Goal: Communication & Community: Answer question/provide support

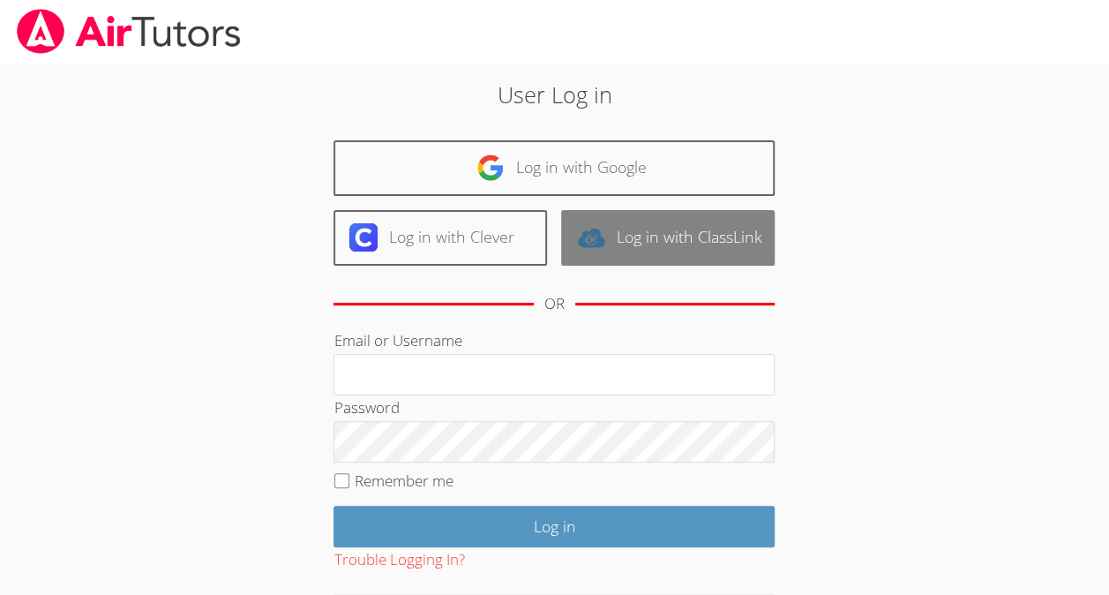
click at [692, 213] on link "Log in with ClassLink" at bounding box center [668, 238] width 214 height 56
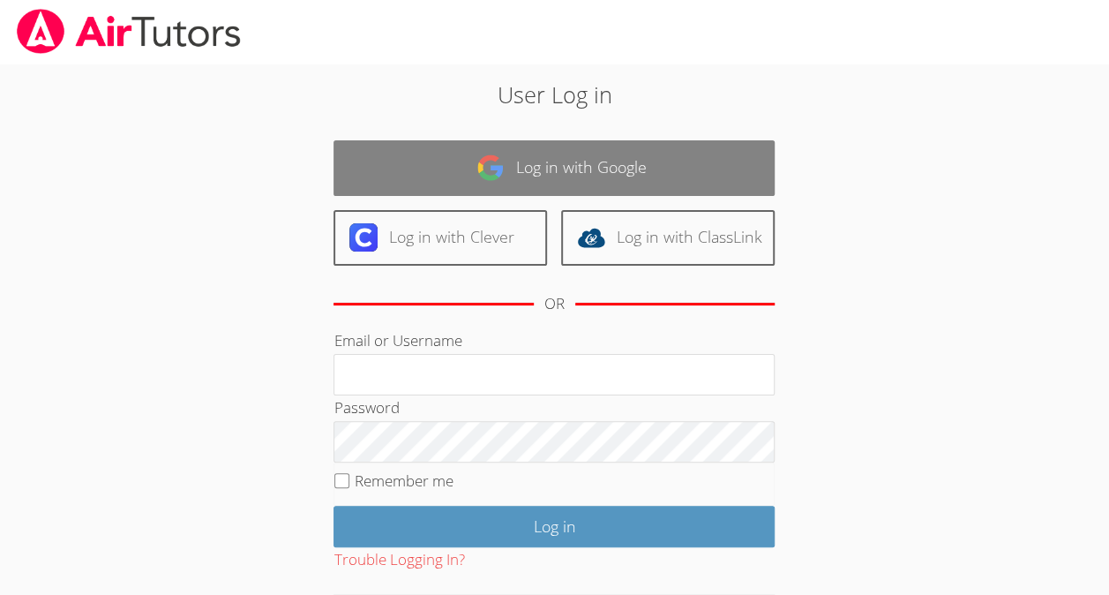
click at [656, 166] on link "Log in with Google" at bounding box center [554, 168] width 441 height 56
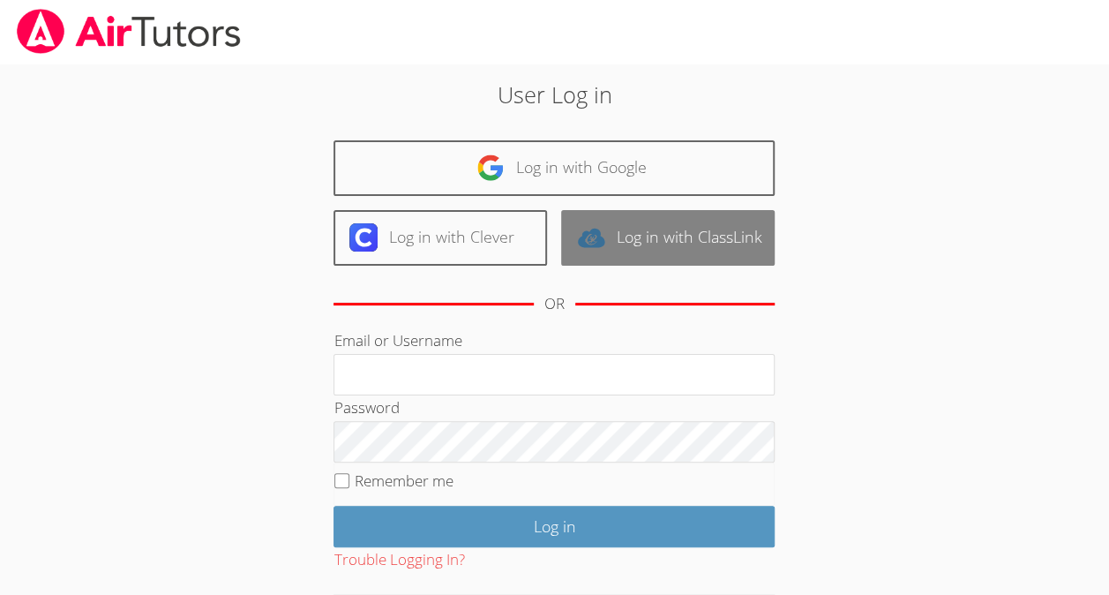
click at [619, 213] on link "Log in with ClassLink" at bounding box center [668, 238] width 214 height 56
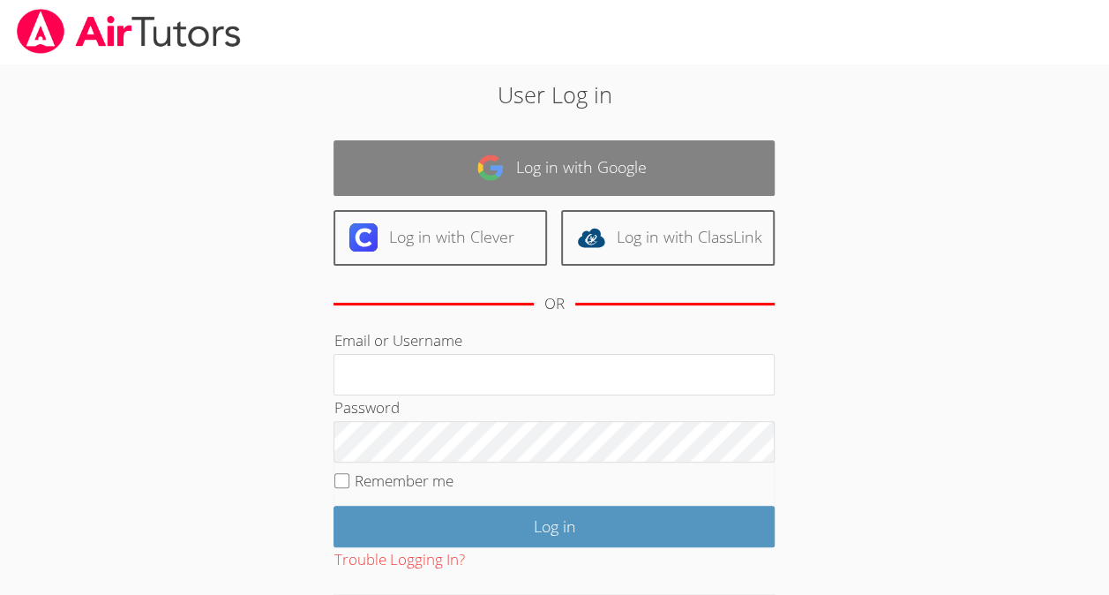
click at [636, 177] on link "Log in with Google" at bounding box center [554, 168] width 441 height 56
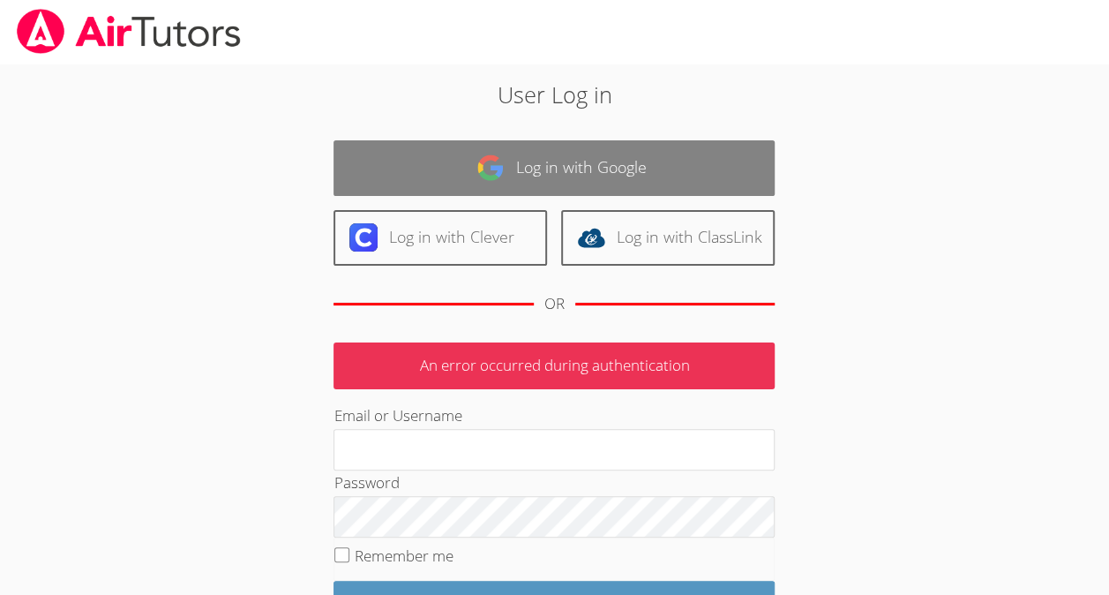
click at [618, 157] on link "Log in with Google" at bounding box center [554, 168] width 441 height 56
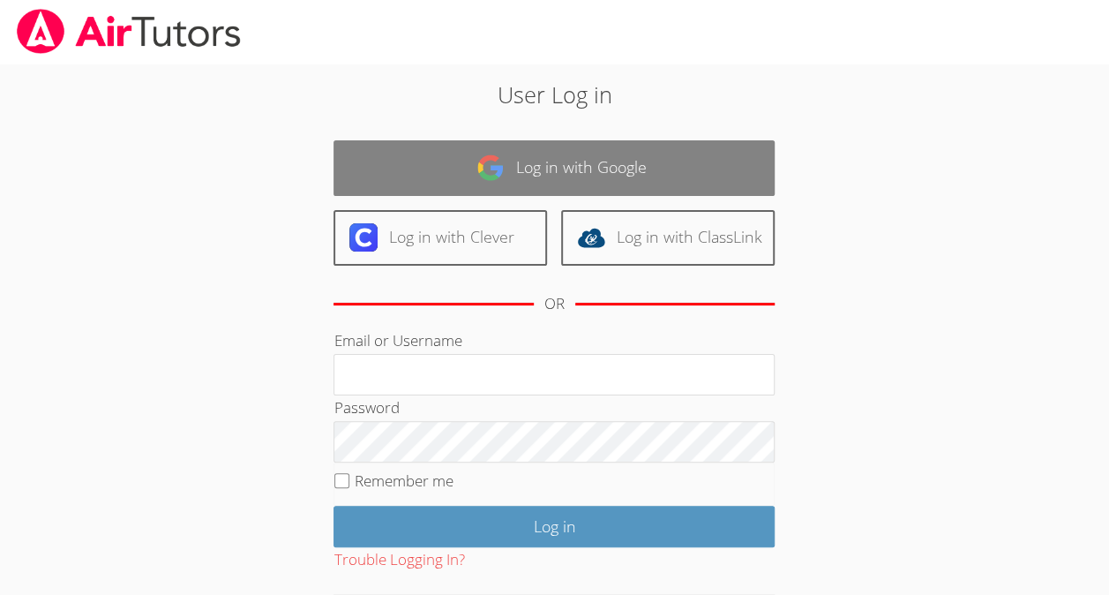
click at [659, 178] on link "Log in with Google" at bounding box center [554, 168] width 441 height 56
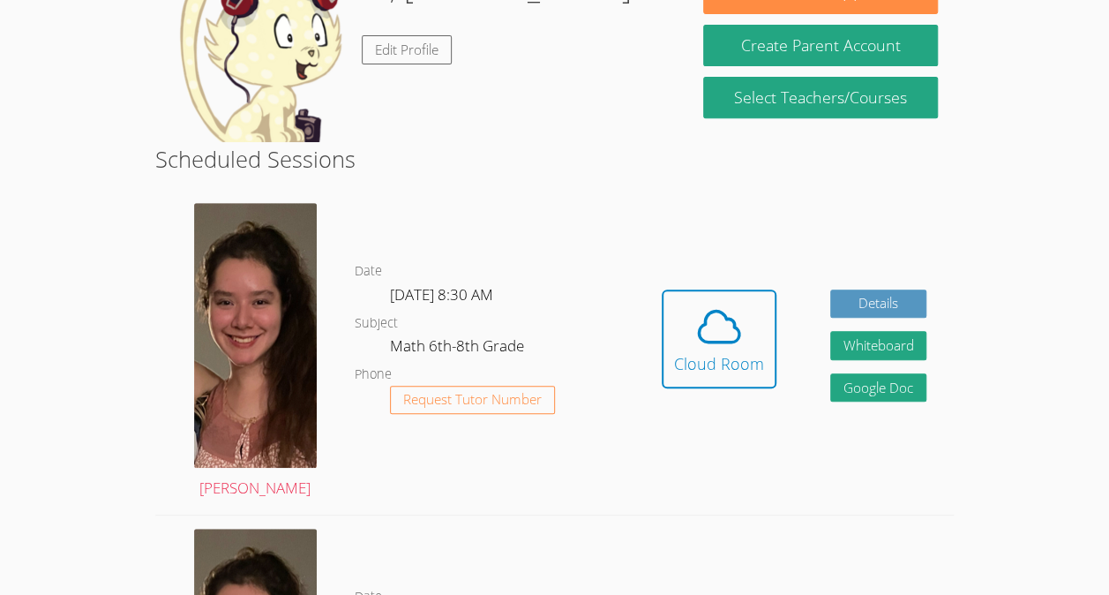
scroll to position [321, 0]
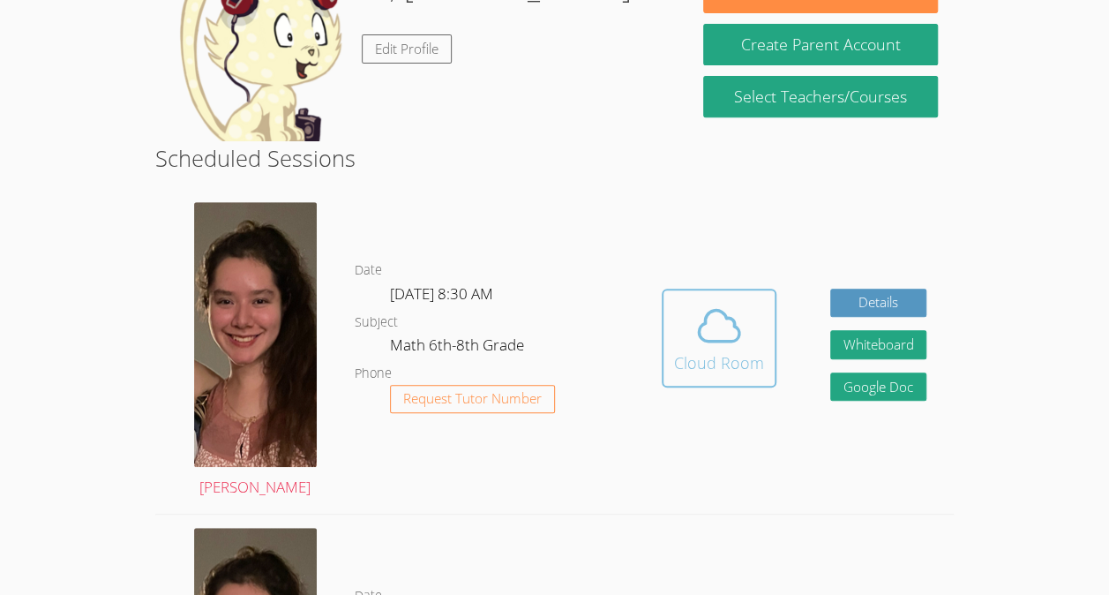
click at [722, 329] on icon at bounding box center [718, 325] width 49 height 49
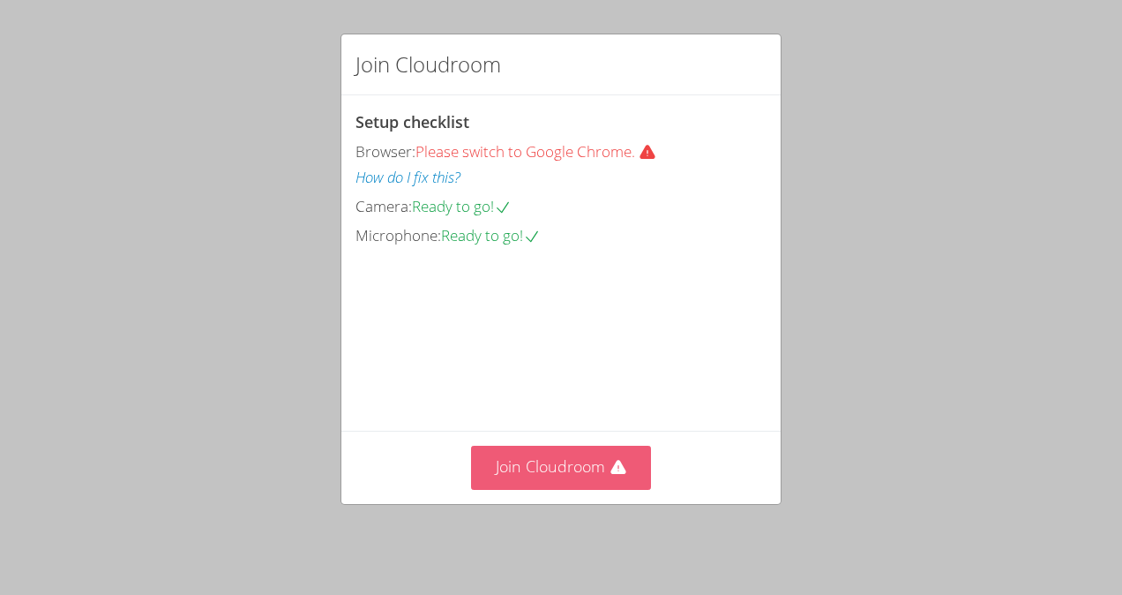
click at [573, 468] on button "Join Cloudroom" at bounding box center [561, 467] width 181 height 43
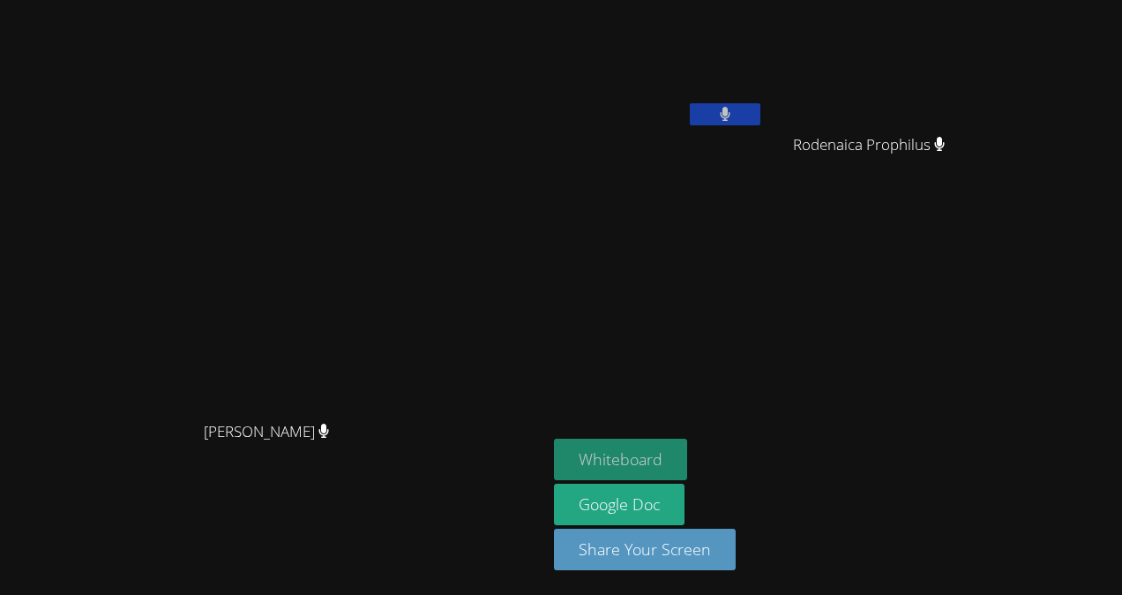
click at [668, 458] on button "Whiteboard" at bounding box center [620, 459] width 133 height 41
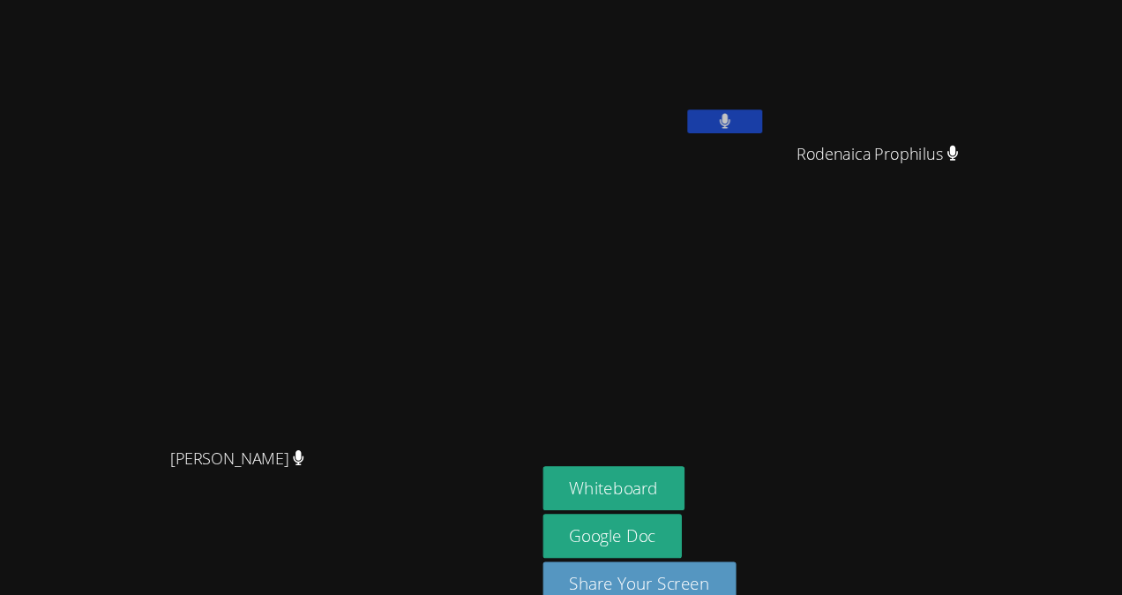
click at [732, 109] on icon at bounding box center [725, 114] width 11 height 15
click at [734, 109] on icon at bounding box center [725, 114] width 19 height 15
click at [731, 114] on icon at bounding box center [725, 114] width 11 height 15
click at [752, 116] on button at bounding box center [725, 114] width 71 height 22
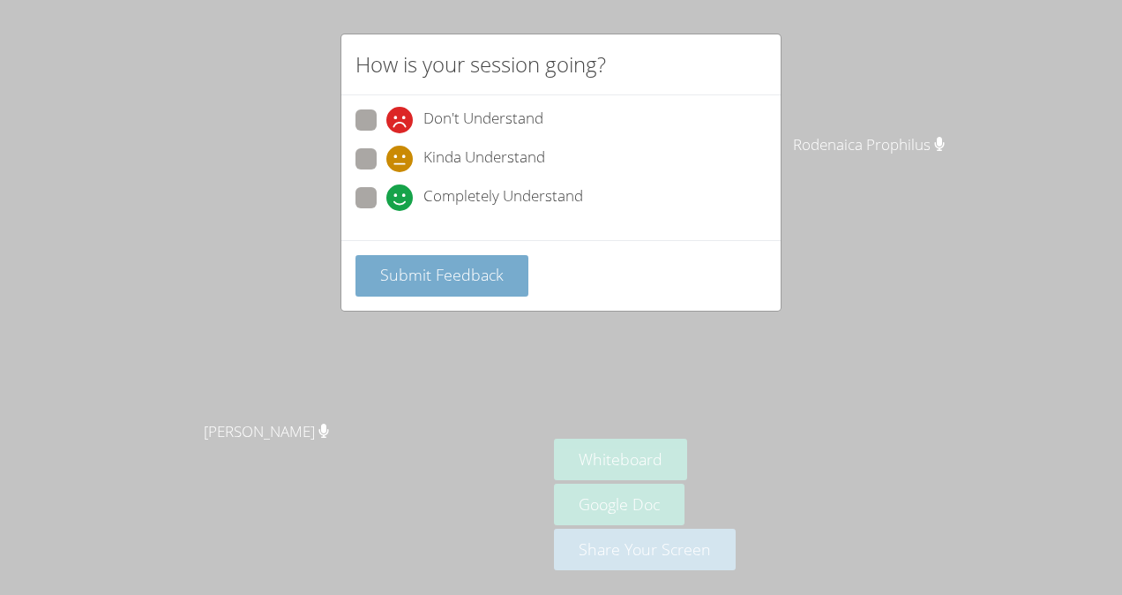
click at [490, 264] on span "Submit Feedback" at bounding box center [442, 274] width 124 height 21
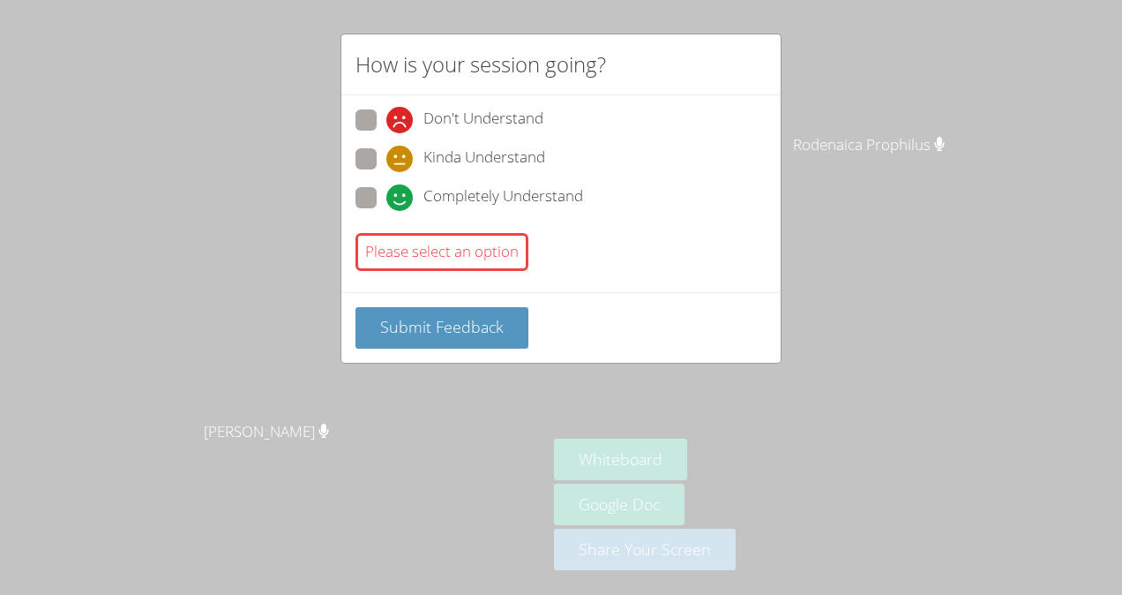
click at [438, 148] on span "Kinda Understand" at bounding box center [485, 159] width 122 height 26
click at [402, 148] on input "Kinda Understand" at bounding box center [394, 155] width 15 height 15
radio input "true"
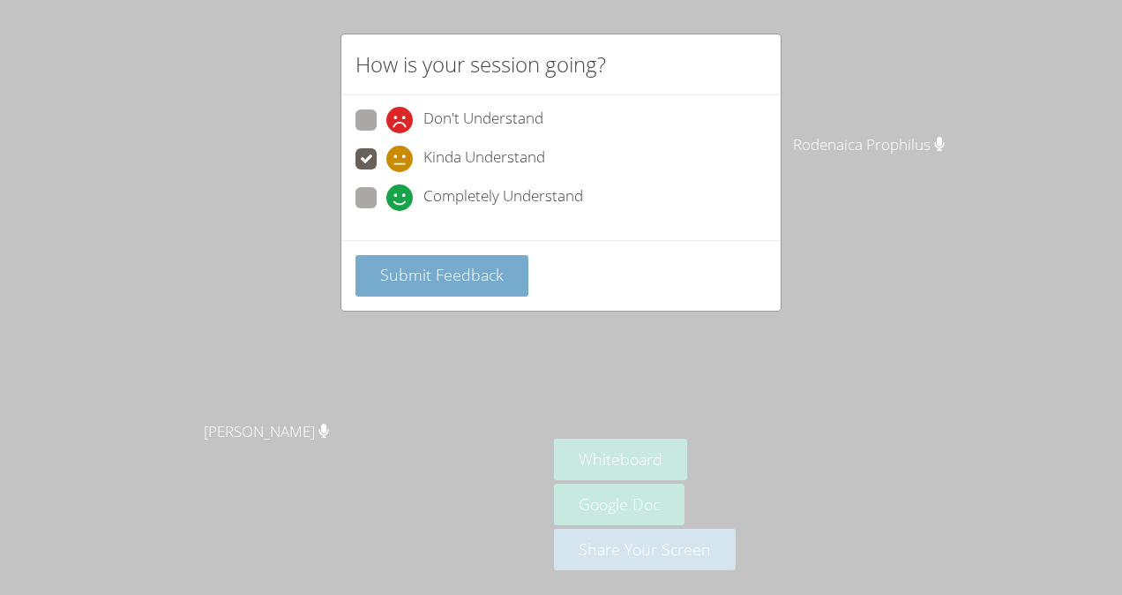
click at [469, 274] on span "Submit Feedback" at bounding box center [442, 274] width 124 height 21
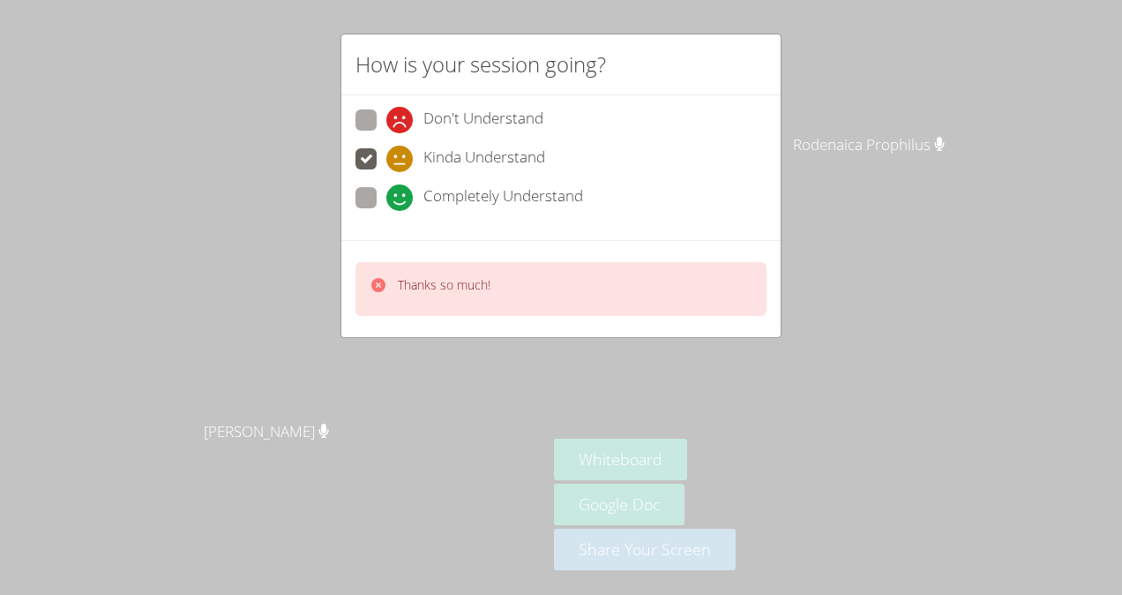
click at [514, 191] on span "Completely Understand" at bounding box center [504, 197] width 160 height 26
click at [402, 191] on input "Completely Understand" at bounding box center [394, 194] width 15 height 15
radio input "true"
click at [504, 312] on div "Thanks so much!" at bounding box center [561, 289] width 411 height 54
click at [537, 284] on div "Thanks so much!" at bounding box center [561, 289] width 411 height 54
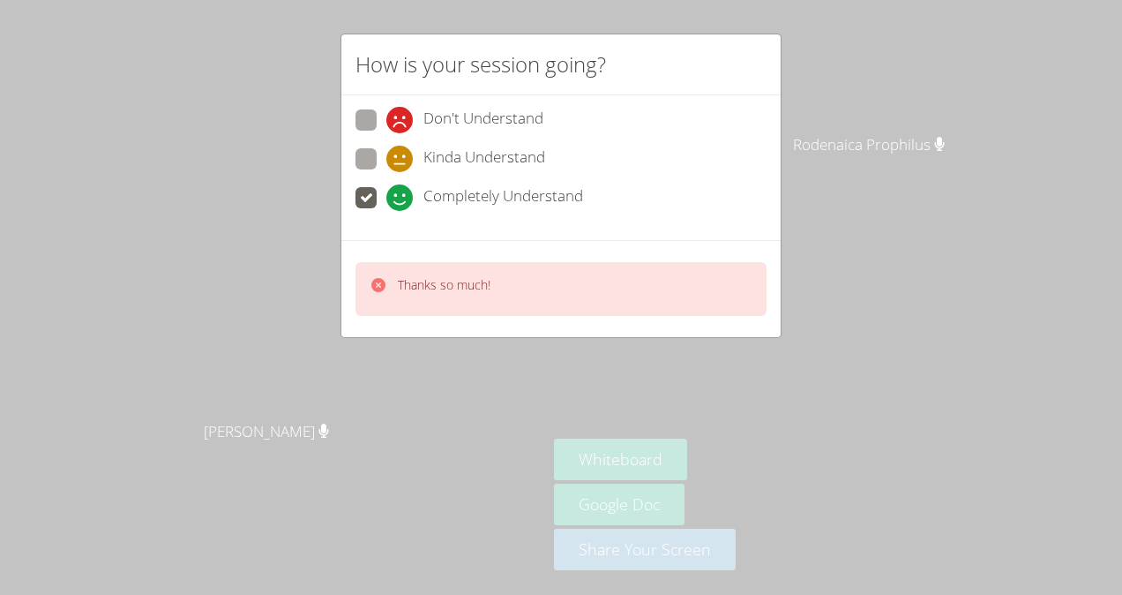
click at [555, 291] on div "Thanks so much!" at bounding box center [561, 289] width 411 height 54
click at [558, 300] on div "Thanks so much!" at bounding box center [561, 289] width 411 height 54
click at [574, 281] on div "Thanks so much!" at bounding box center [561, 289] width 411 height 54
click at [595, 264] on div "Thanks so much!" at bounding box center [561, 289] width 411 height 54
click at [597, 277] on div "Thanks so much!" at bounding box center [561, 289] width 411 height 54
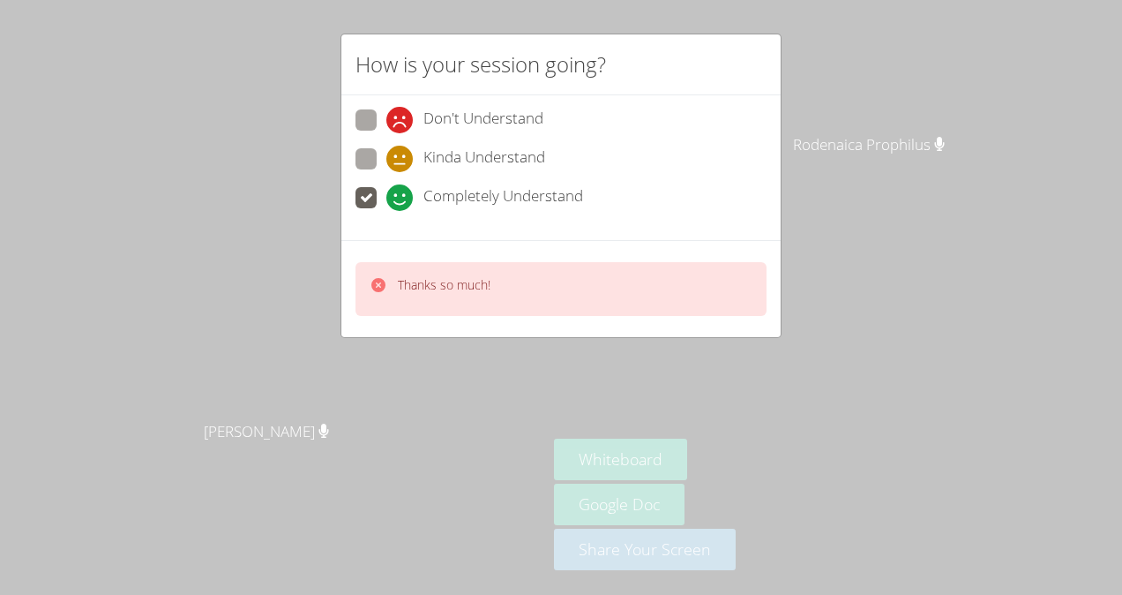
click at [589, 289] on aside "Hilary Ramos Rodenaica Prophilus Rodenaica Prophilus Whiteboard Google Doc Shar…" at bounding box center [767, 297] width 441 height 595
